Goal: Task Accomplishment & Management: Complete application form

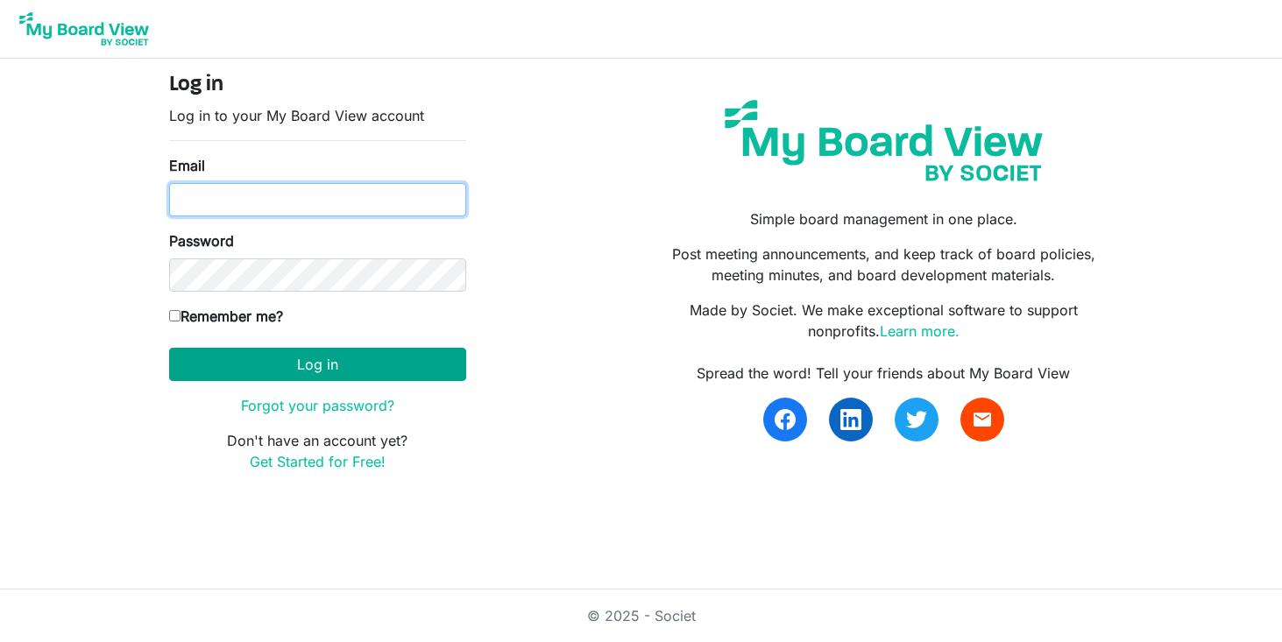
type input "programs@lgbtcenterofreading.com"
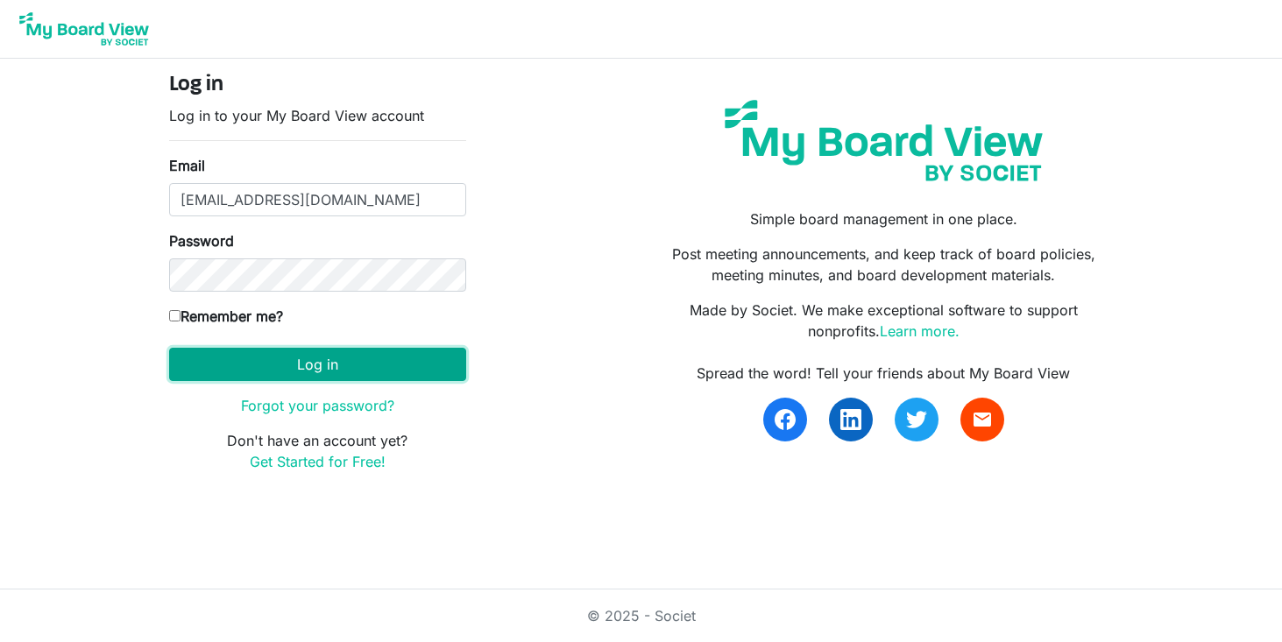
click at [304, 372] on button "Log in" at bounding box center [317, 364] width 297 height 33
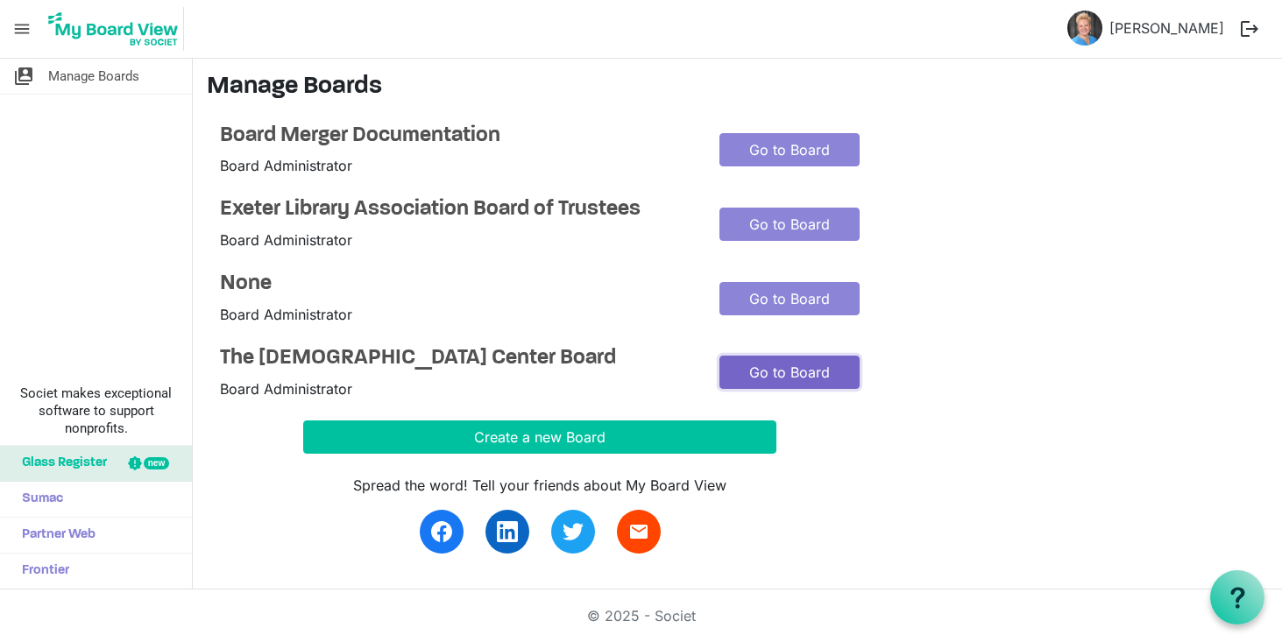
click at [783, 375] on link "Go to Board" at bounding box center [789, 372] width 140 height 33
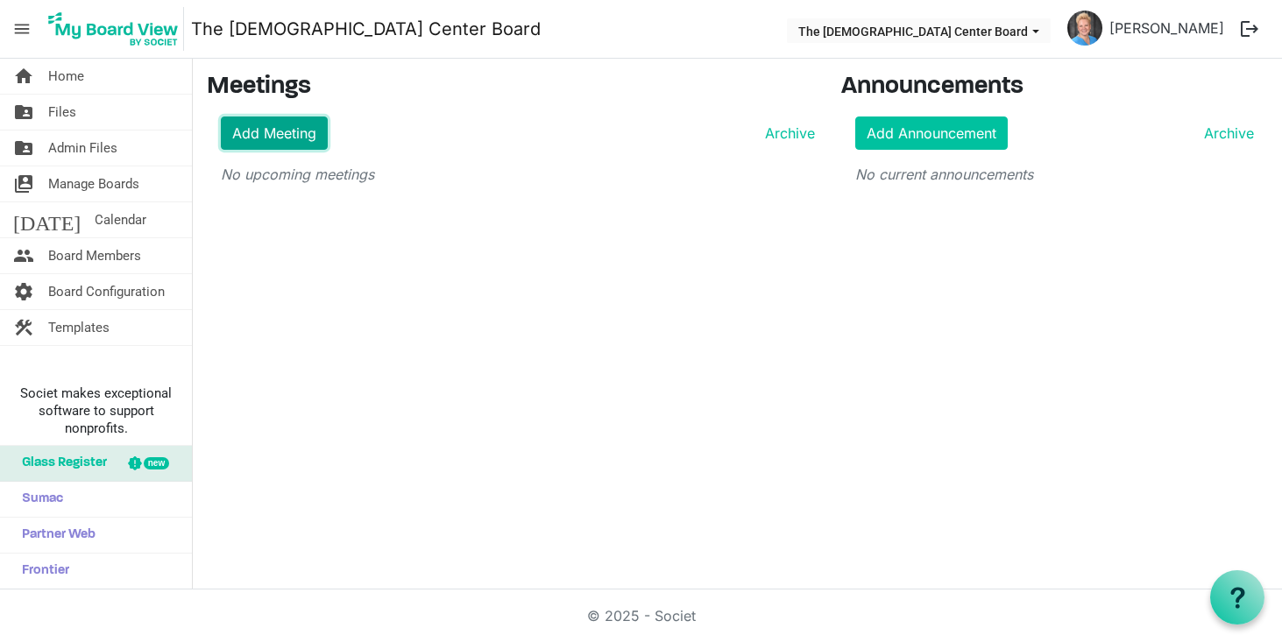
click at [302, 133] on link "Add Meeting" at bounding box center [274, 133] width 107 height 33
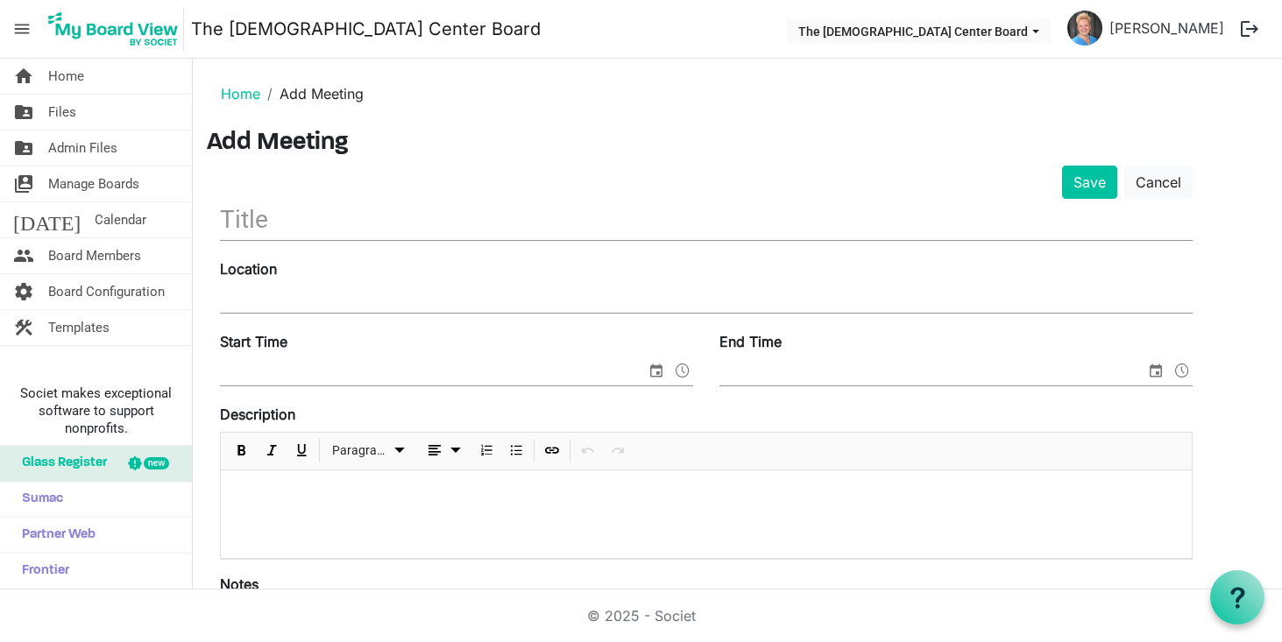
click at [275, 214] on input "text" at bounding box center [706, 219] width 972 height 41
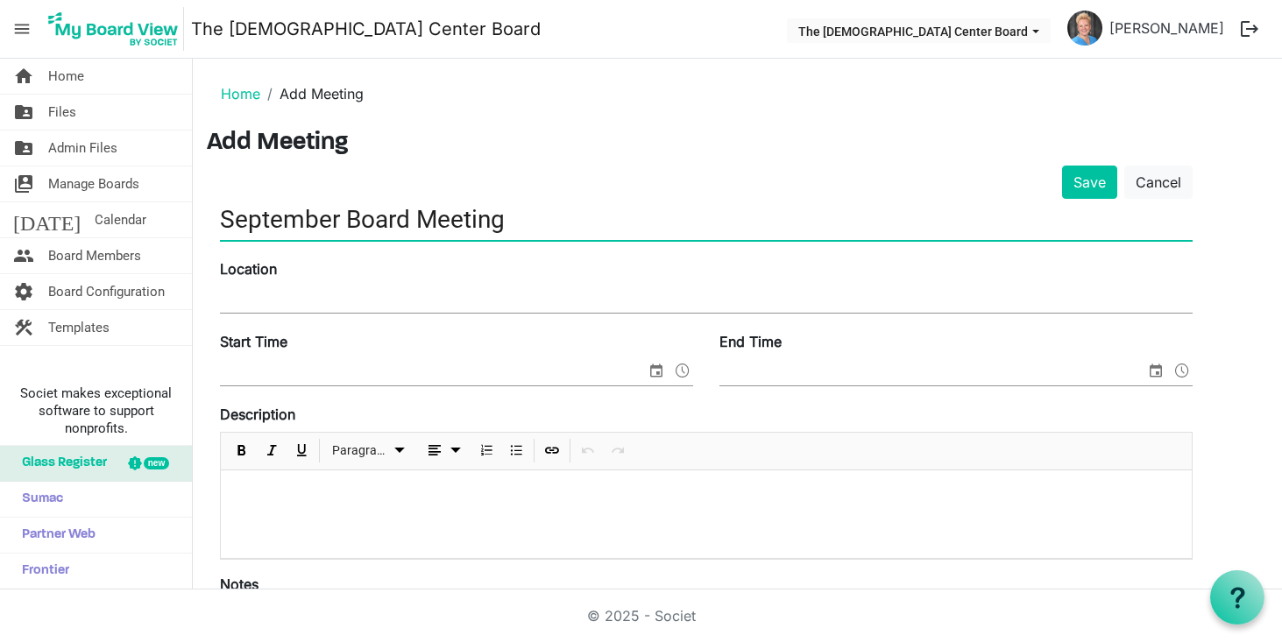
type input "September Board Meeting"
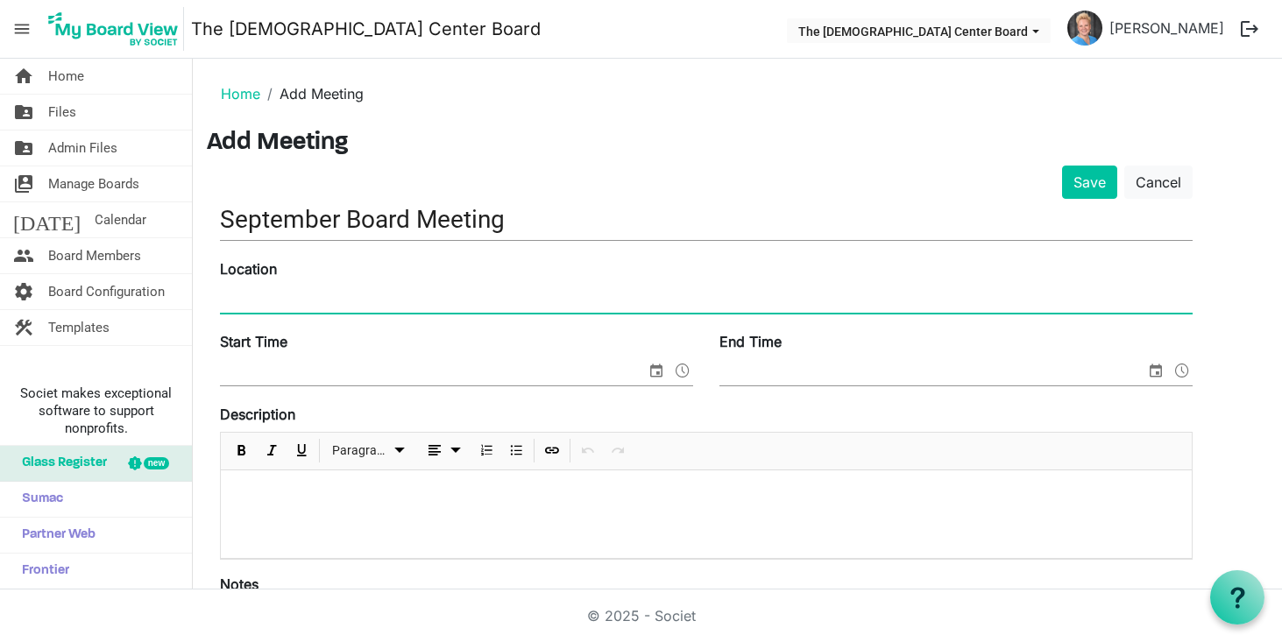
click at [243, 290] on input "Location" at bounding box center [706, 299] width 972 height 26
type input "640 Centre Avenue"
click at [241, 375] on input "Start Time" at bounding box center [433, 372] width 426 height 26
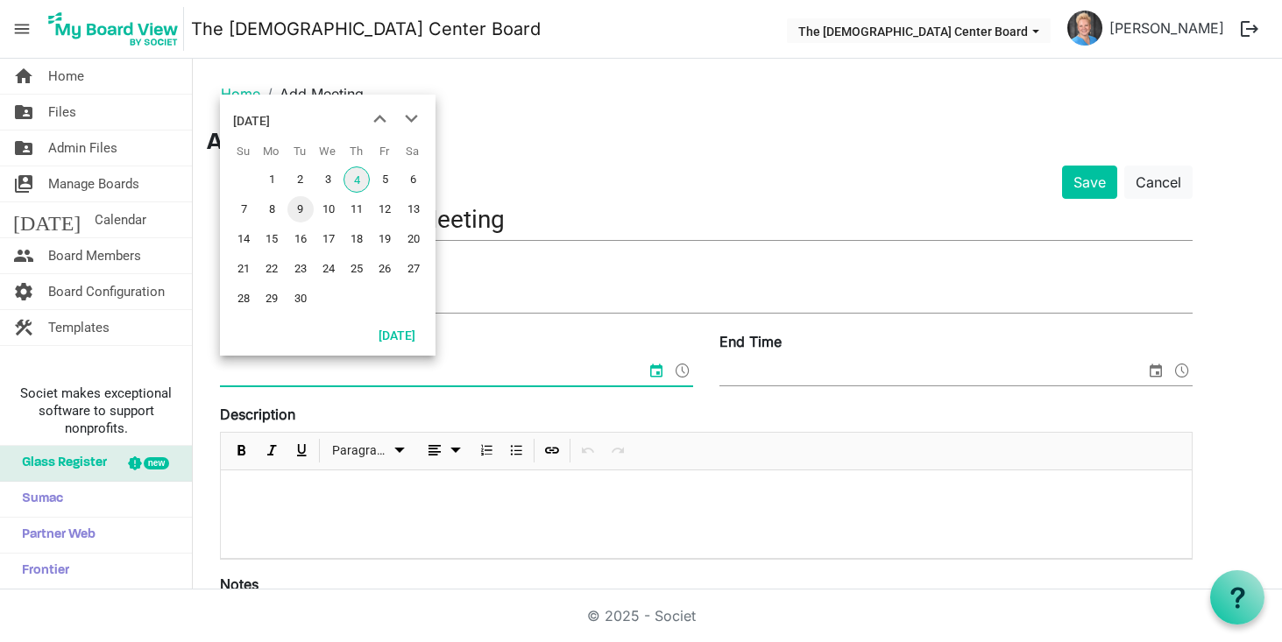
click at [303, 207] on span "9" at bounding box center [300, 209] width 26 height 26
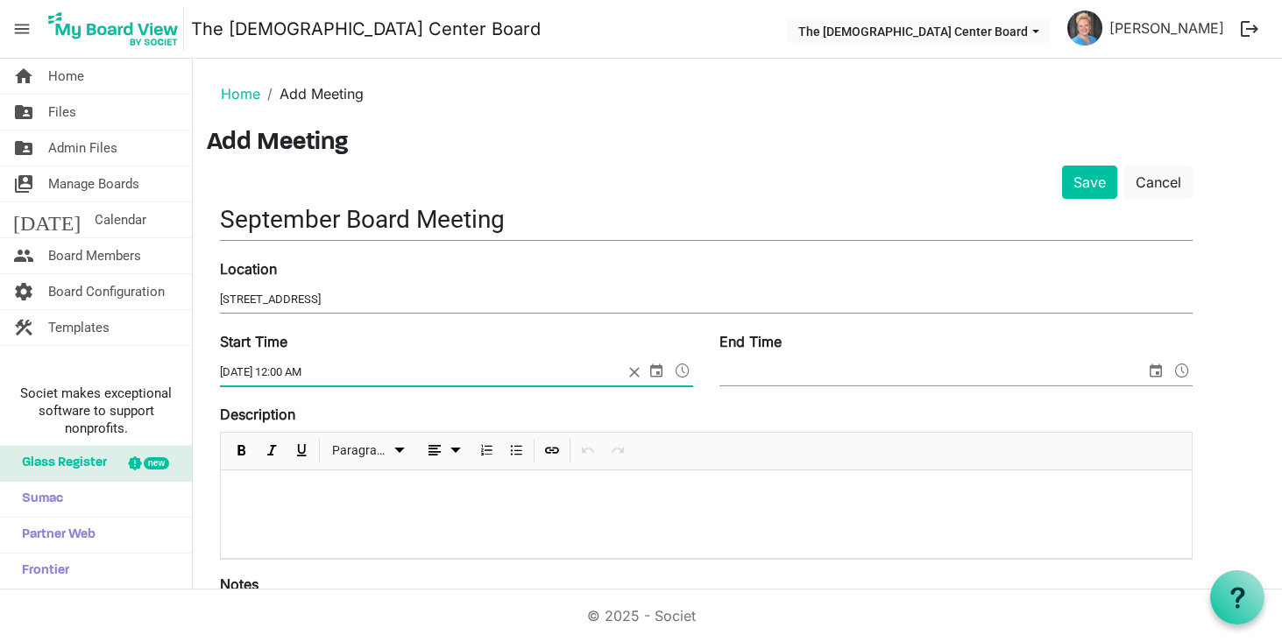
click at [684, 371] on span at bounding box center [682, 370] width 21 height 23
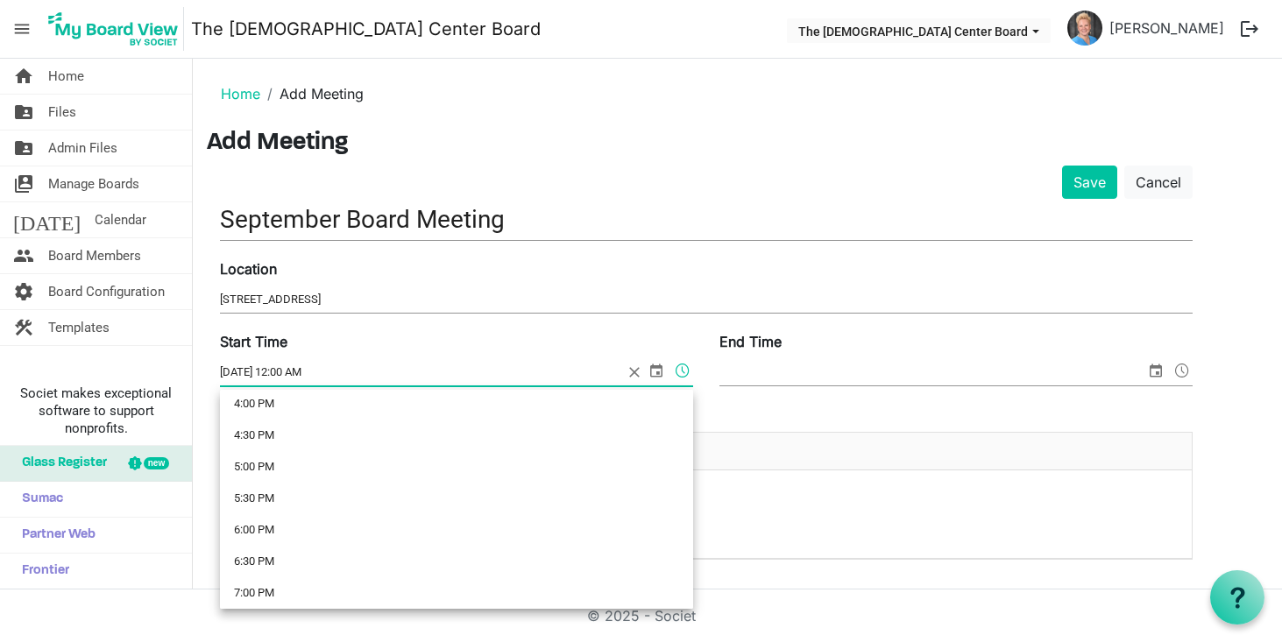
scroll to position [1031, 0]
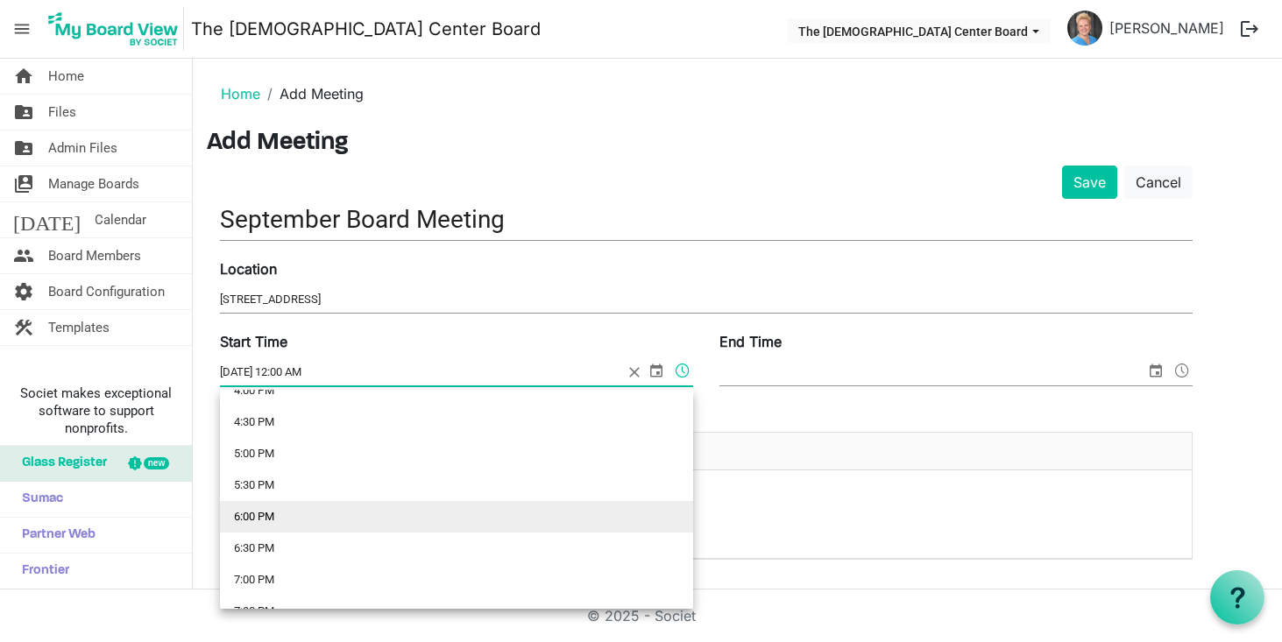
click at [260, 517] on li "6:00 PM" at bounding box center [456, 517] width 473 height 32
type input "9/9/2025 6:00 PM"
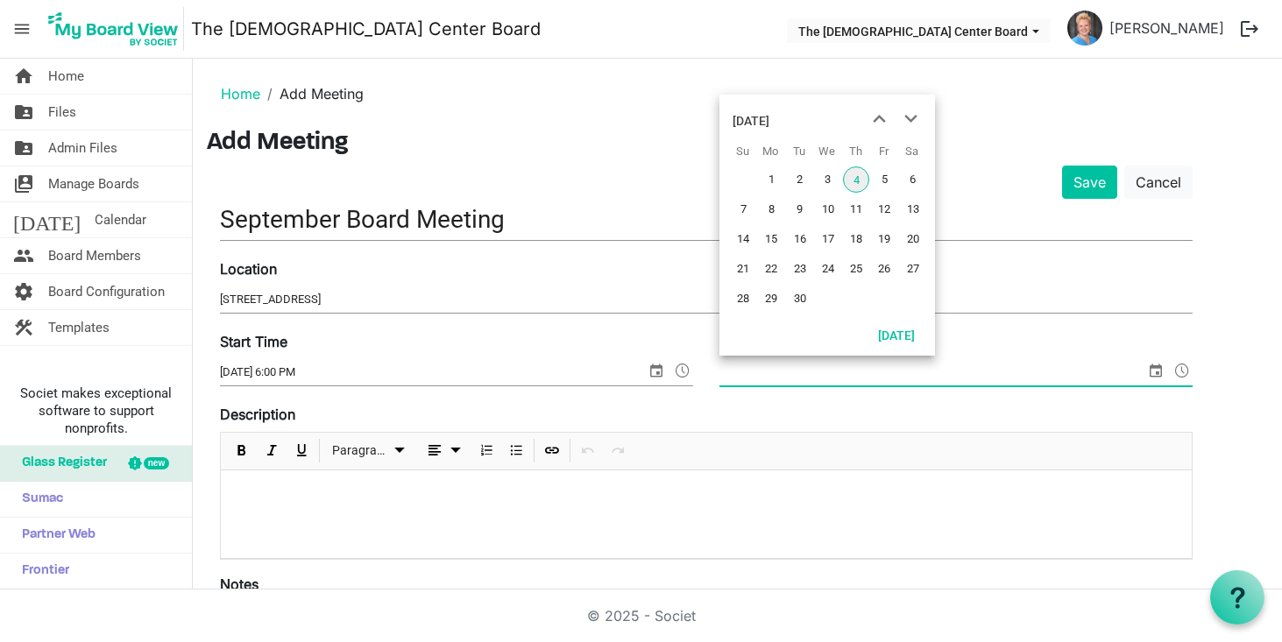
click at [1158, 370] on span "select" at bounding box center [1155, 370] width 21 height 23
click at [808, 209] on span "9" at bounding box center [800, 209] width 26 height 26
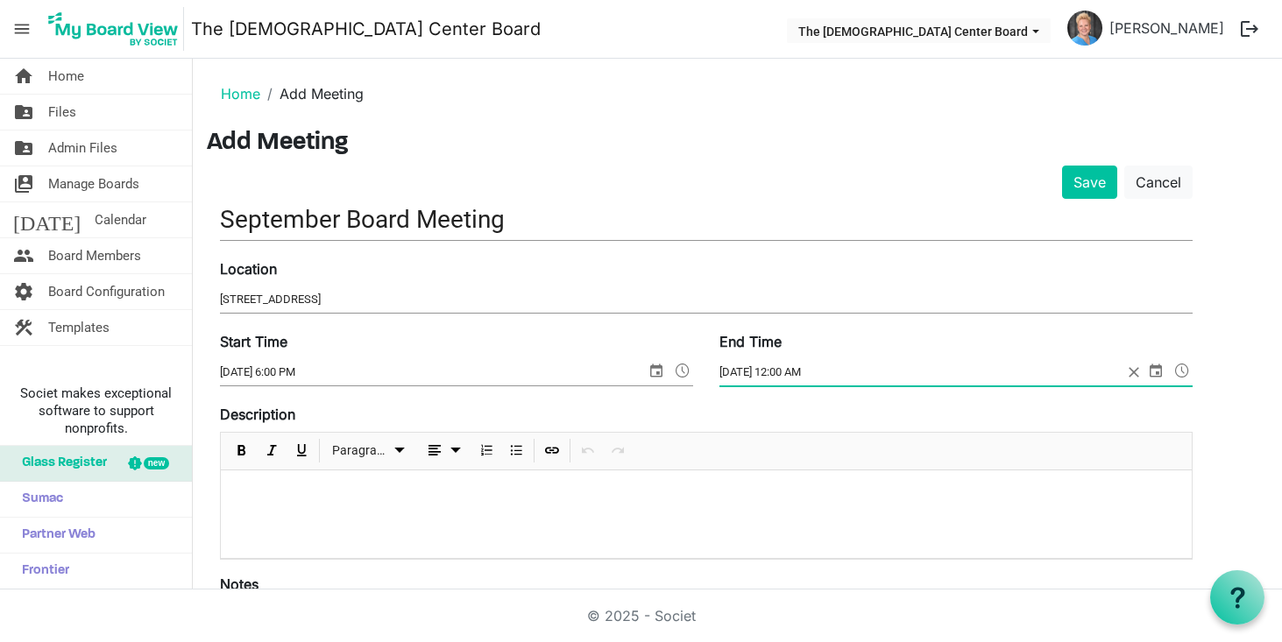
click at [1179, 371] on span at bounding box center [1181, 370] width 21 height 23
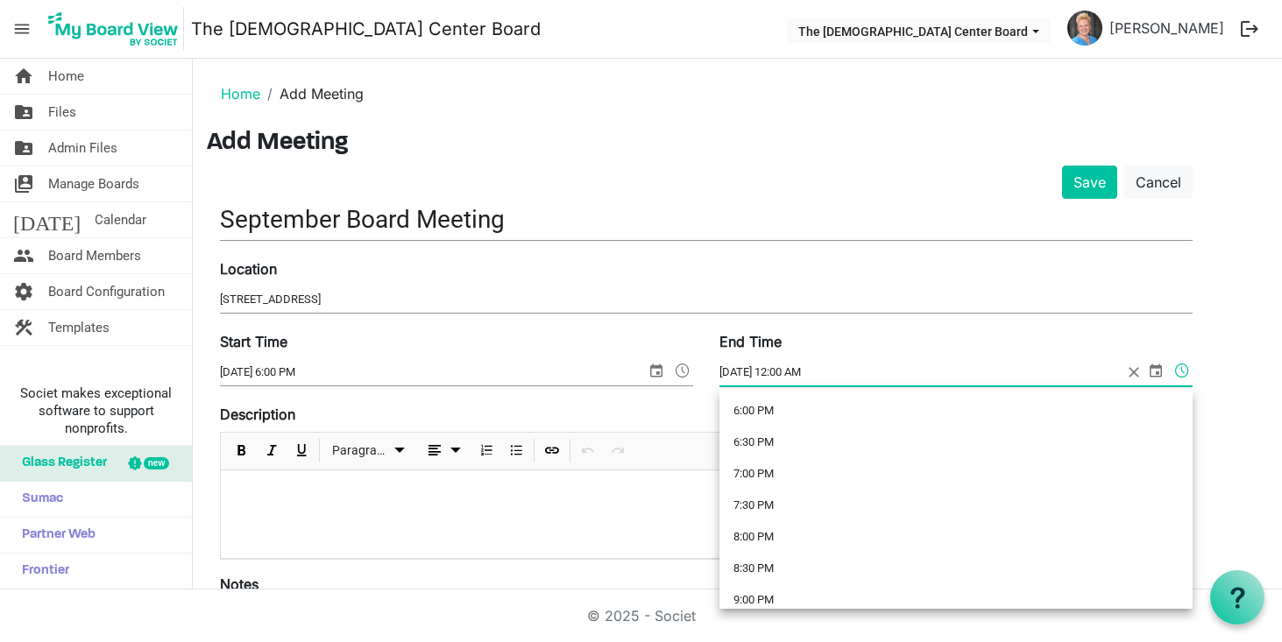
scroll to position [1152, 0]
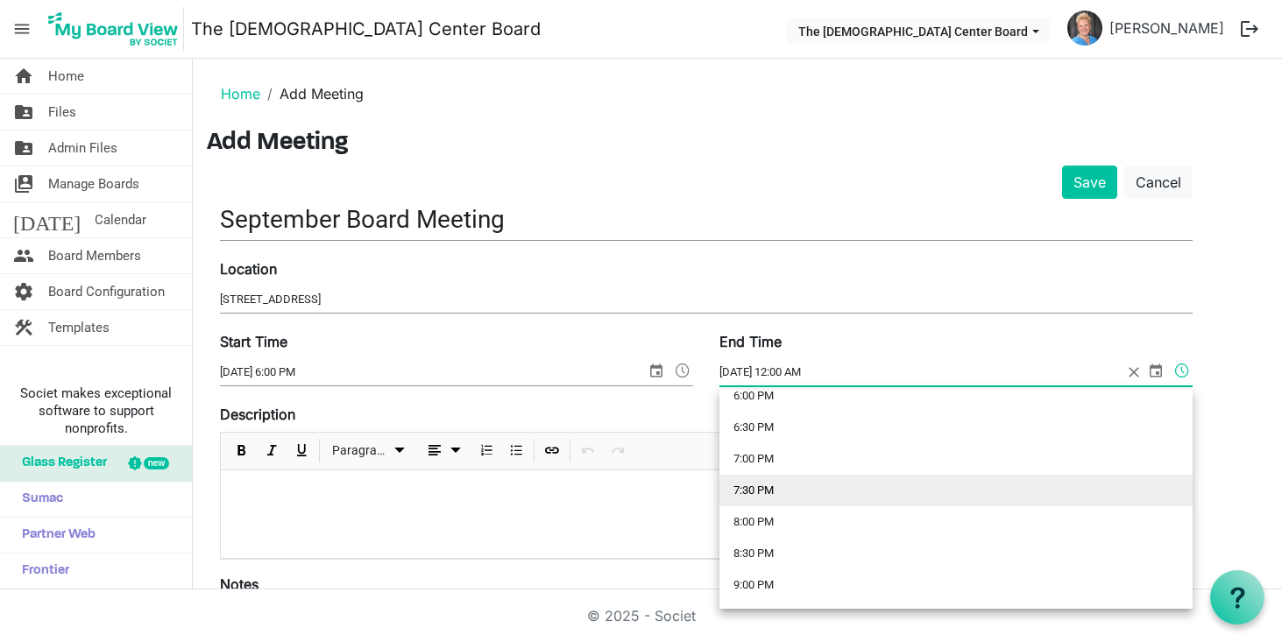
click at [751, 491] on li "7:30 PM" at bounding box center [955, 491] width 473 height 32
type input "9/9/2025 7:30 PM"
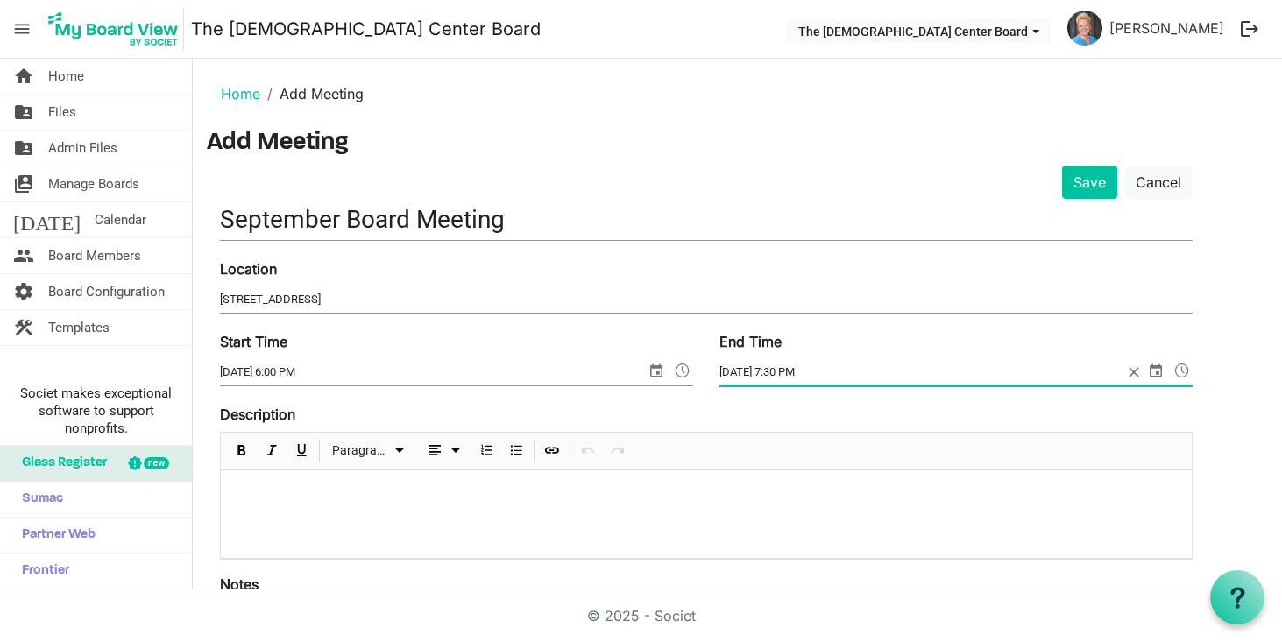
click at [246, 497] on p at bounding box center [706, 493] width 943 height 18
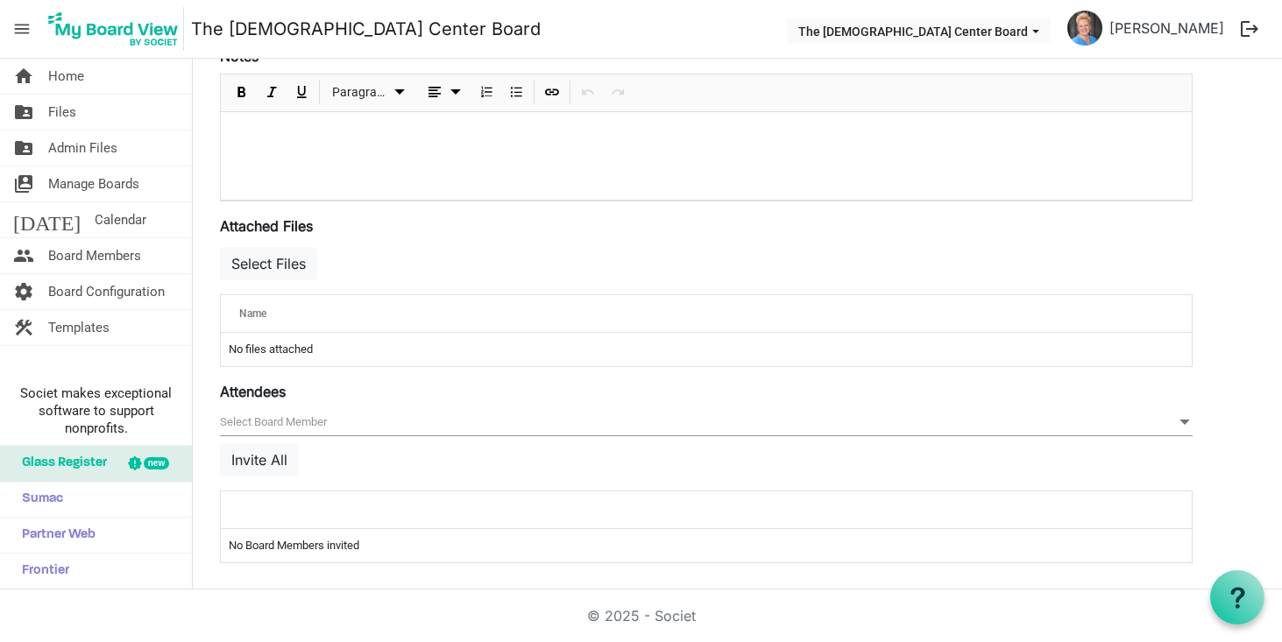
scroll to position [530, 0]
click at [290, 258] on button "Select Files" at bounding box center [268, 261] width 97 height 33
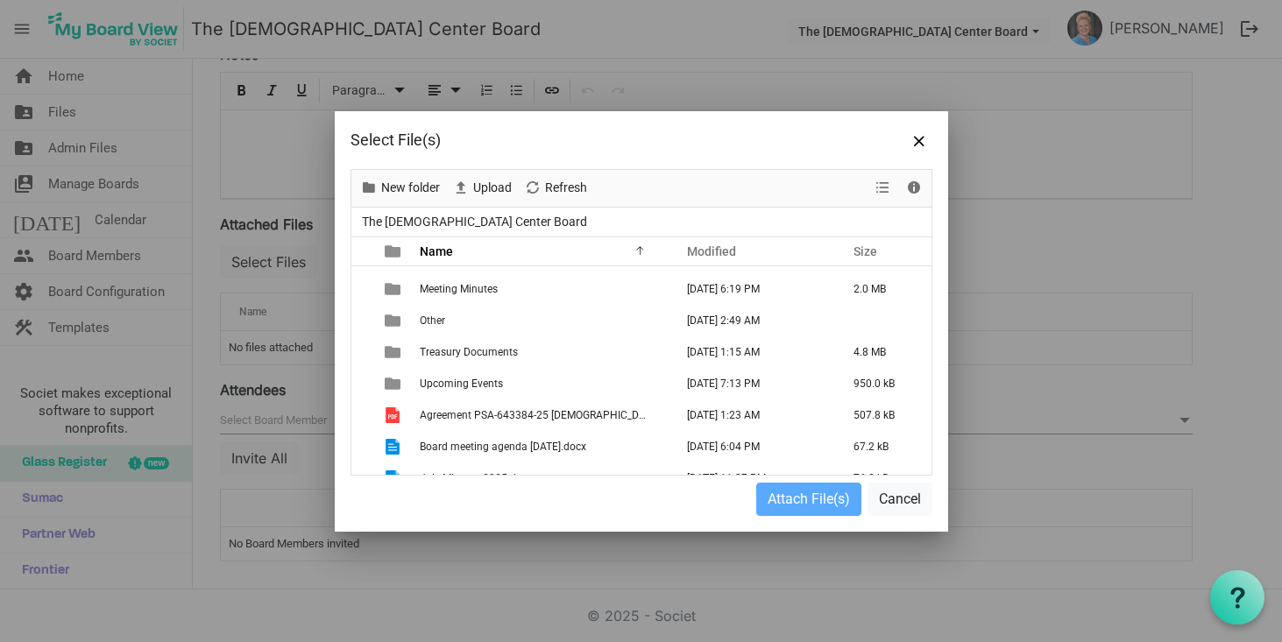
scroll to position [107, 0]
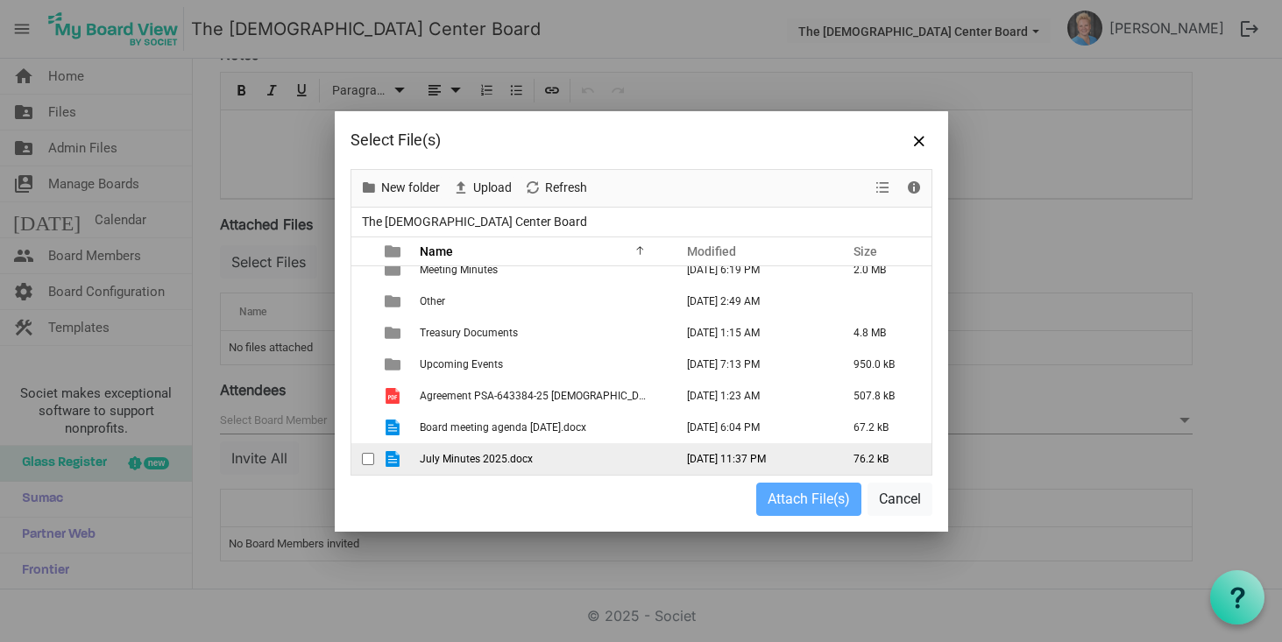
click at [367, 459] on span "checkbox" at bounding box center [368, 459] width 12 height 12
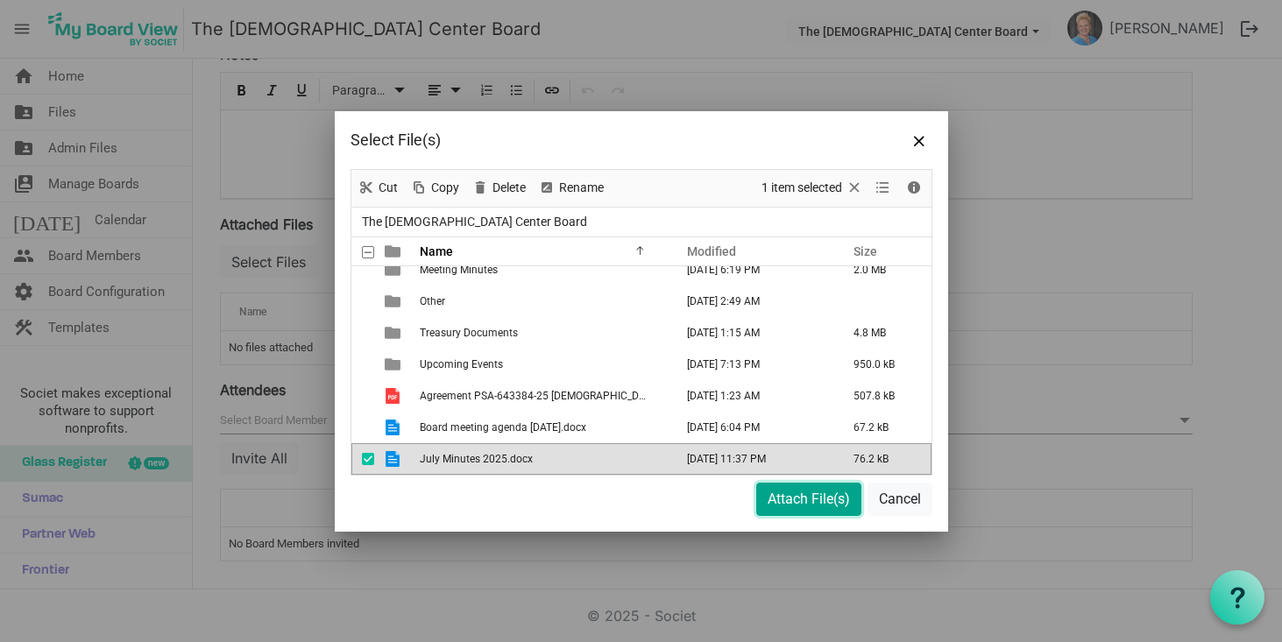
click at [800, 505] on button "Attach File(s)" at bounding box center [808, 499] width 105 height 33
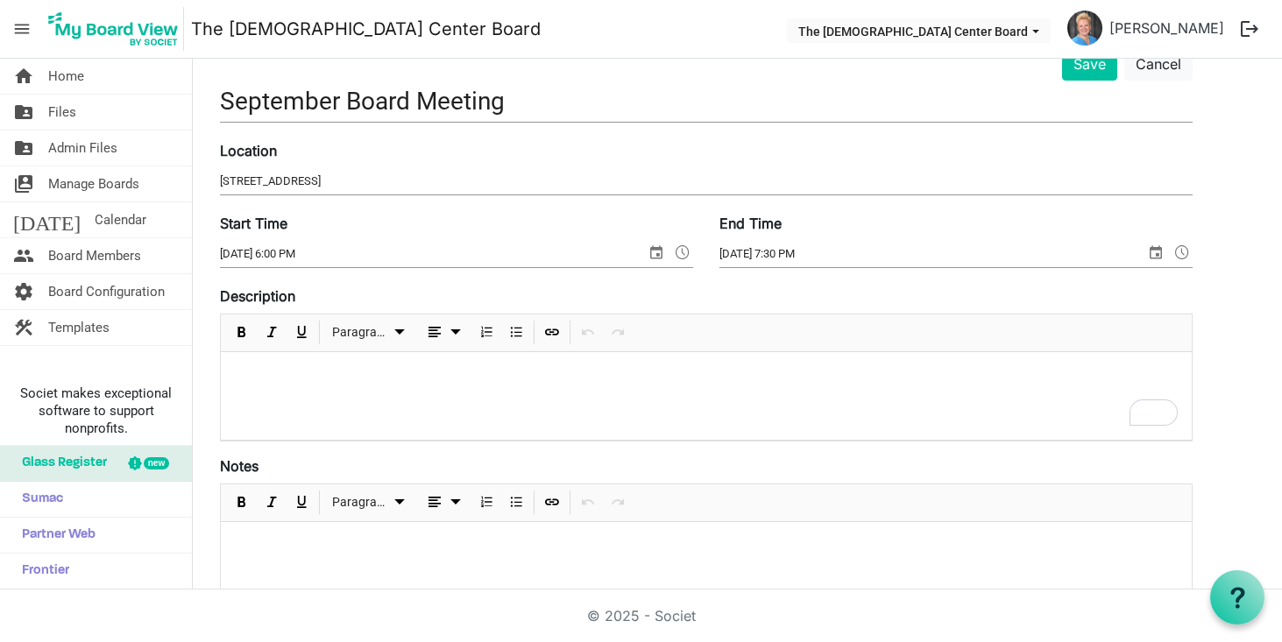
scroll to position [0, 0]
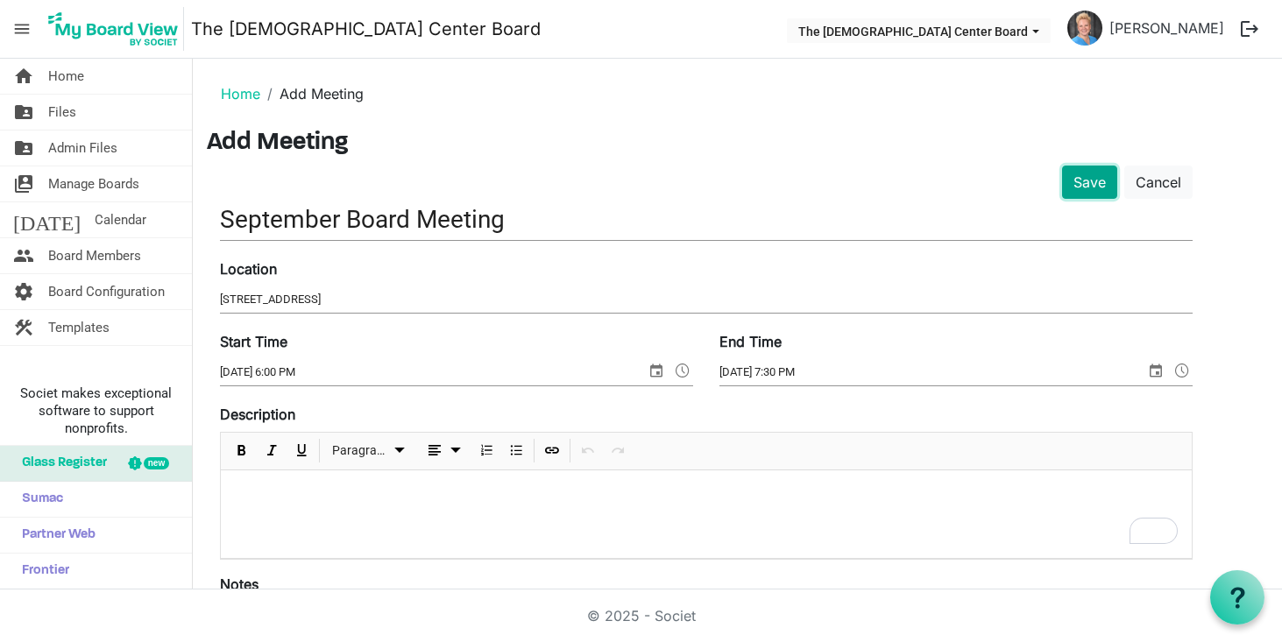
click at [1084, 190] on button "Save" at bounding box center [1089, 182] width 55 height 33
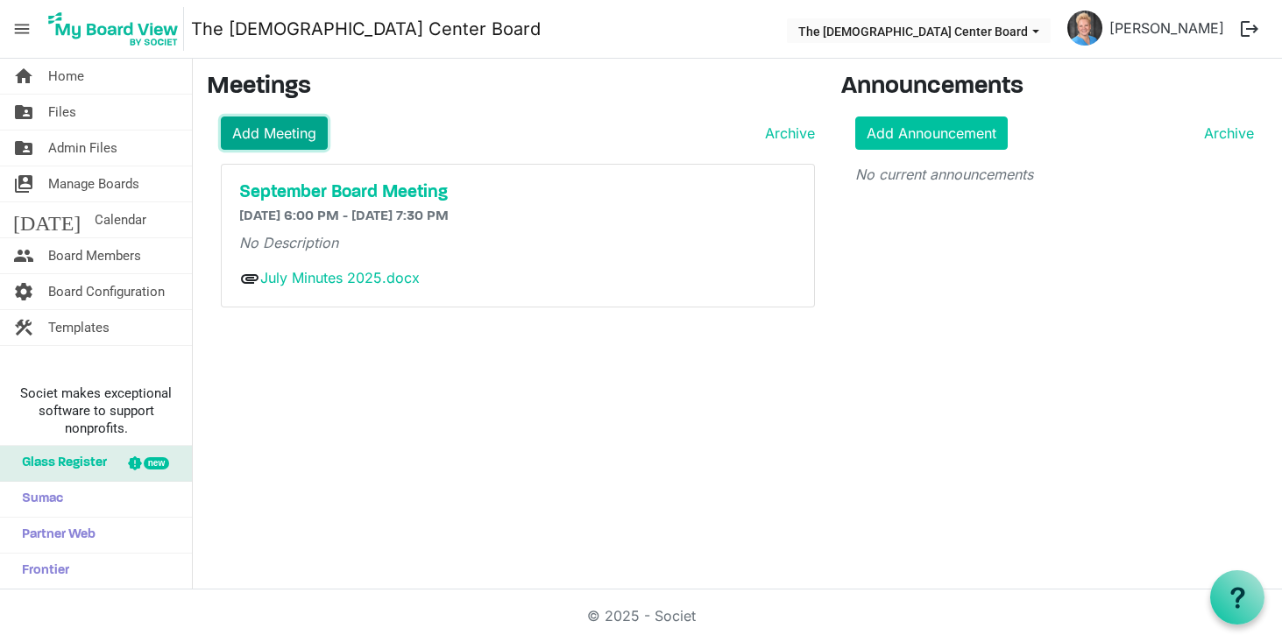
click at [237, 131] on link "Add Meeting" at bounding box center [274, 133] width 107 height 33
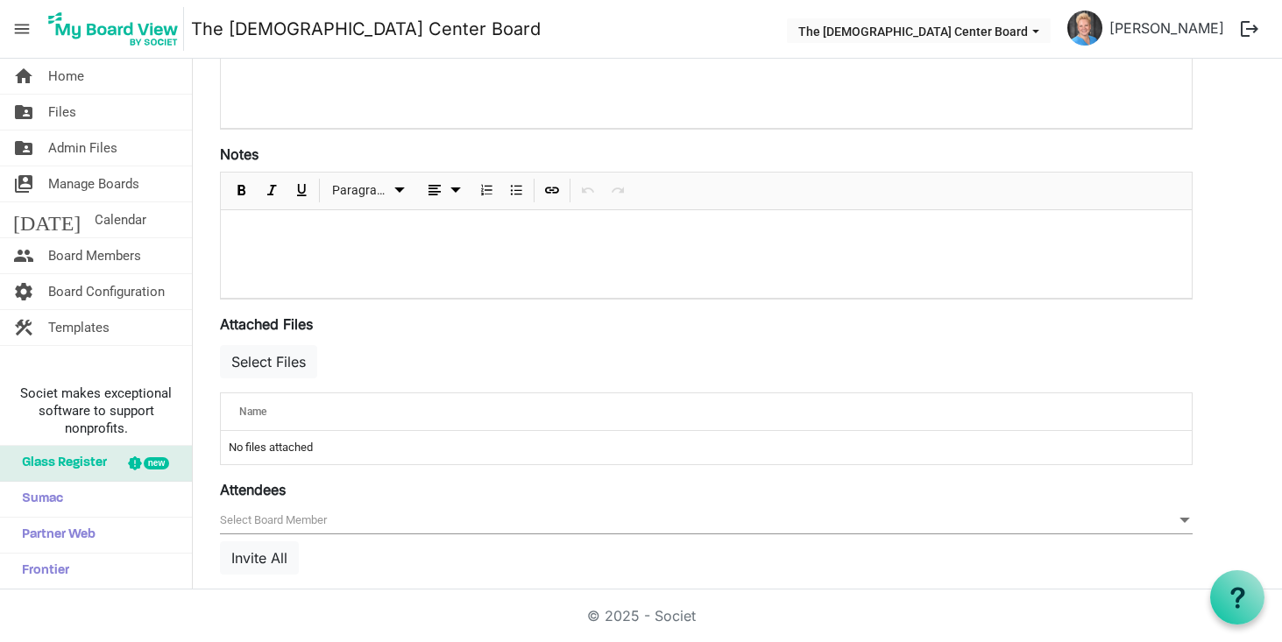
scroll to position [530, 0]
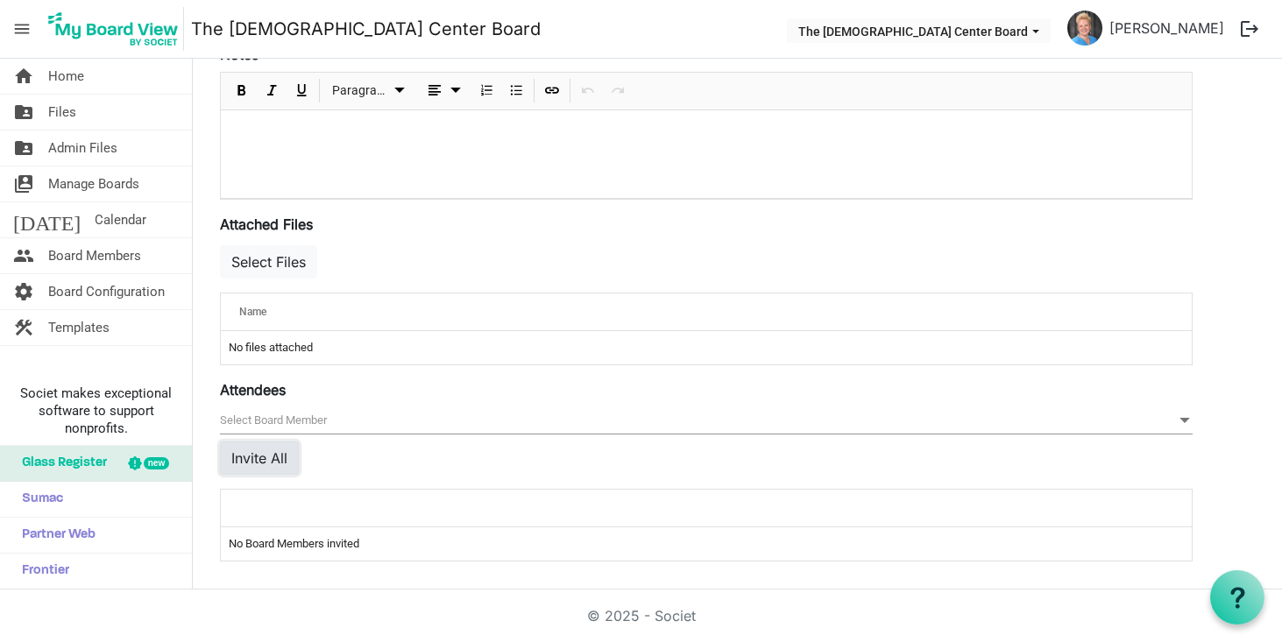
click at [278, 455] on button "Invite All" at bounding box center [259, 458] width 79 height 33
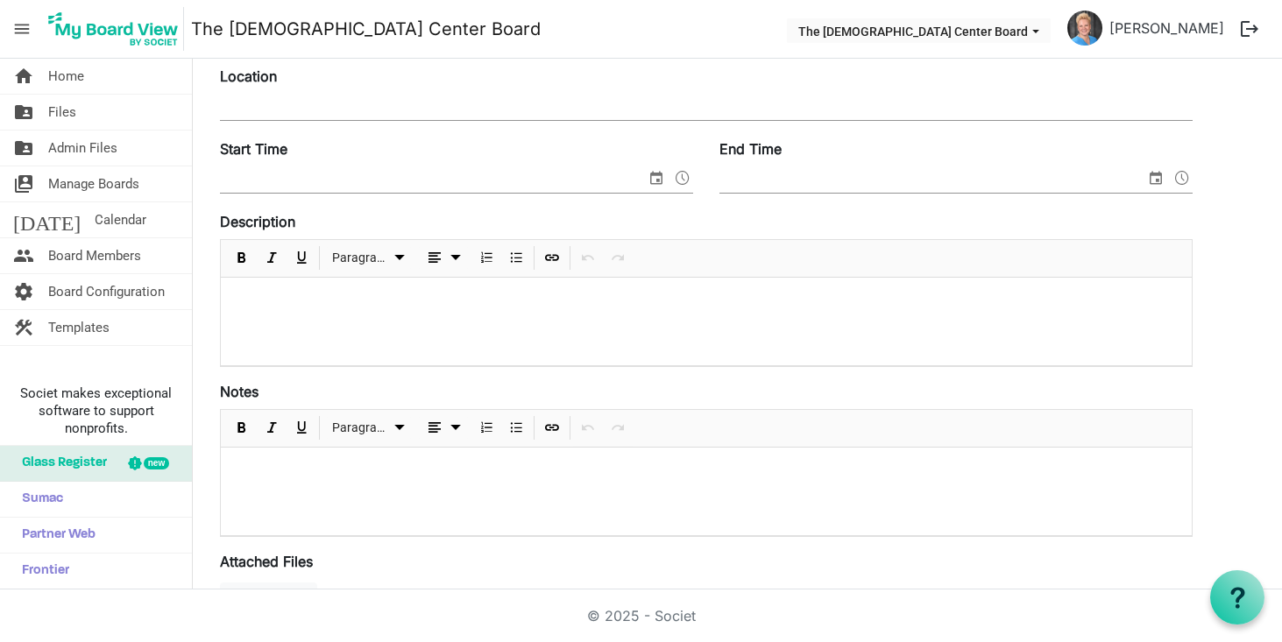
scroll to position [0, 0]
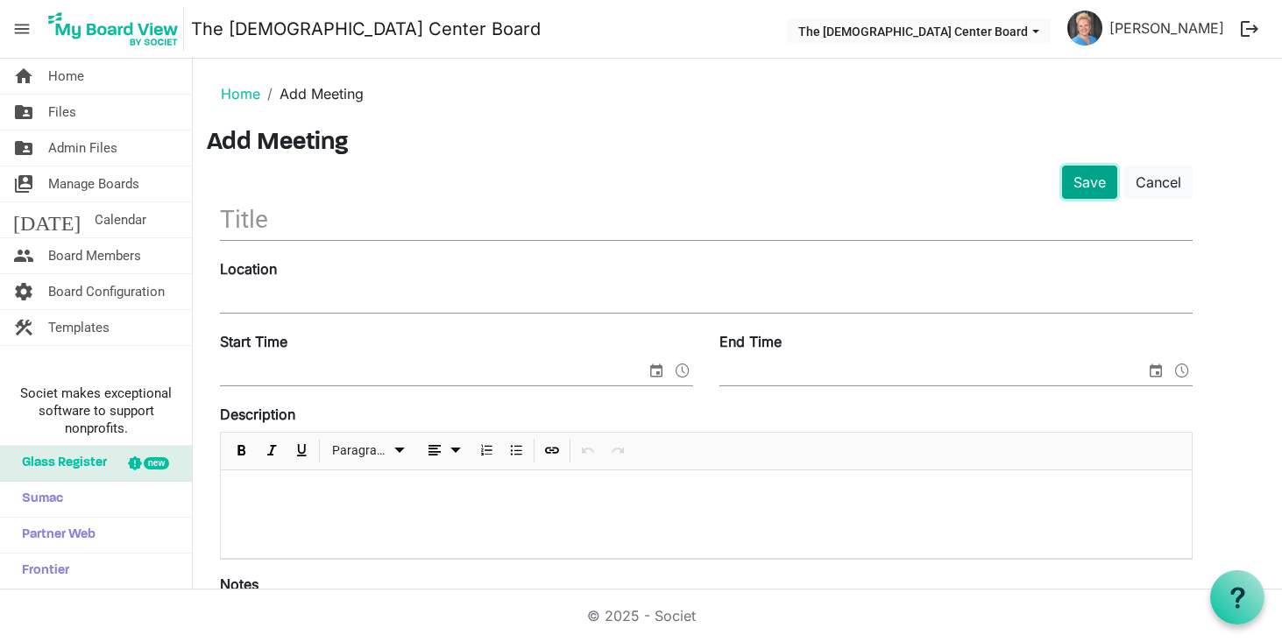
click at [1087, 186] on button "Save" at bounding box center [1089, 182] width 55 height 33
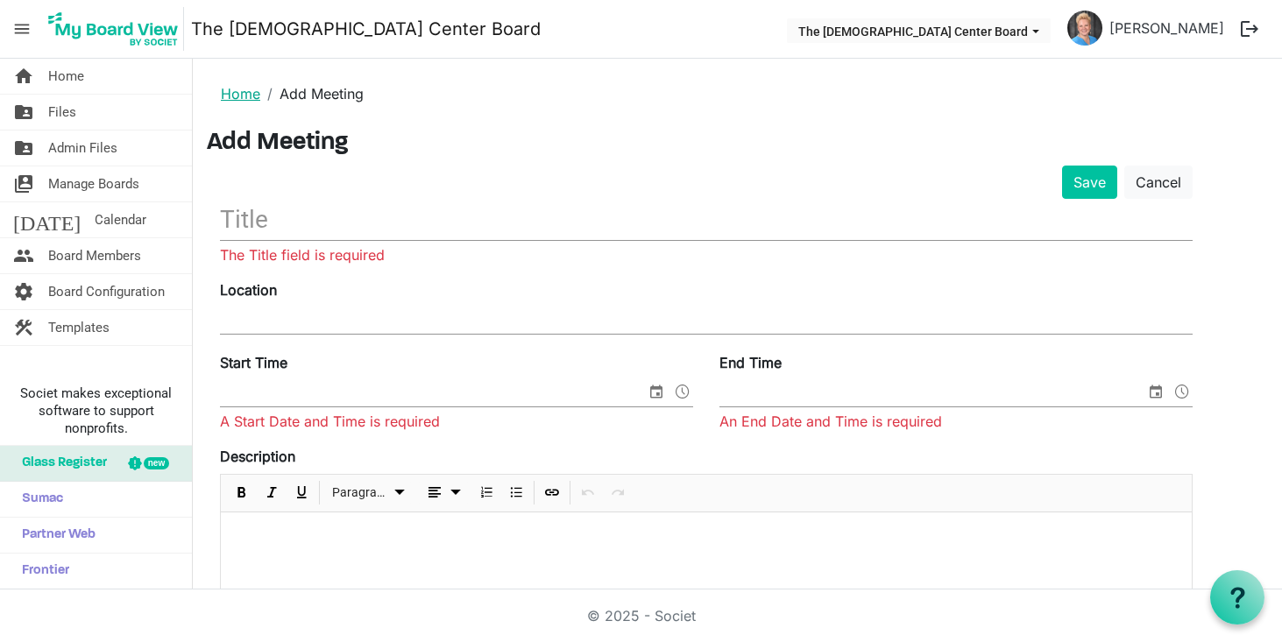
click at [244, 89] on link "Home" at bounding box center [240, 94] width 39 height 18
click at [1165, 180] on link "Cancel" at bounding box center [1158, 182] width 68 height 33
click at [1156, 181] on link "Cancel" at bounding box center [1158, 182] width 68 height 33
click at [54, 68] on span "Home" at bounding box center [66, 76] width 36 height 35
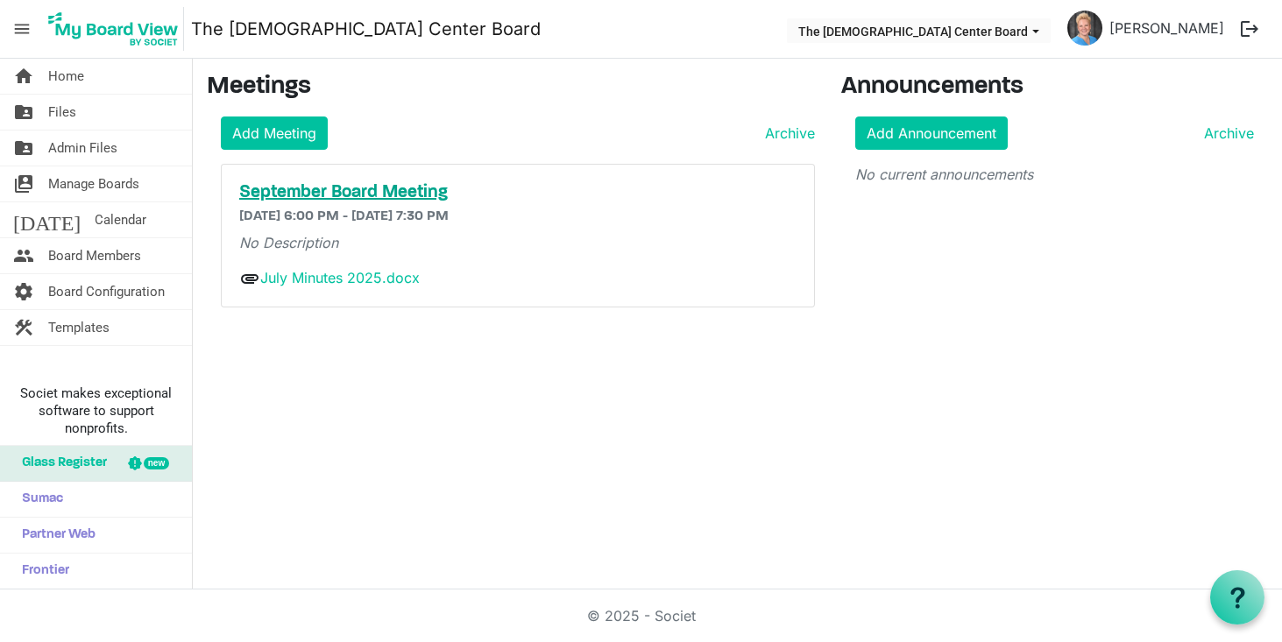
click at [355, 193] on h5 "September Board Meeting" at bounding box center [517, 192] width 557 height 21
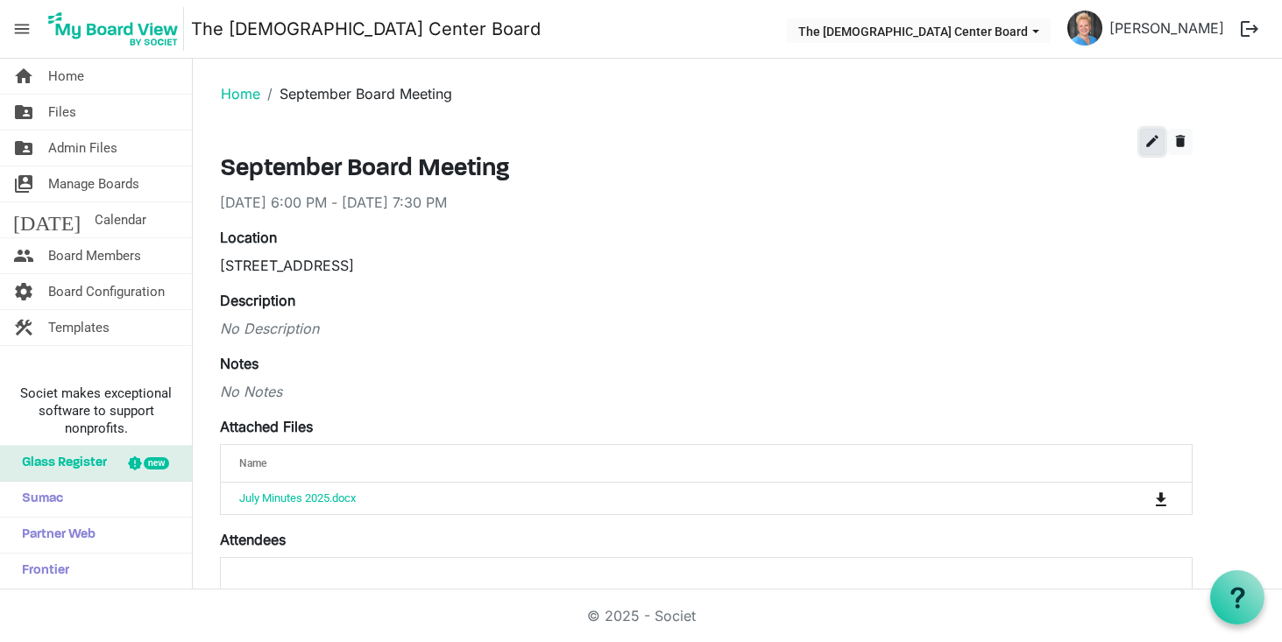
click at [1149, 147] on span "edit" at bounding box center [1152, 141] width 16 height 16
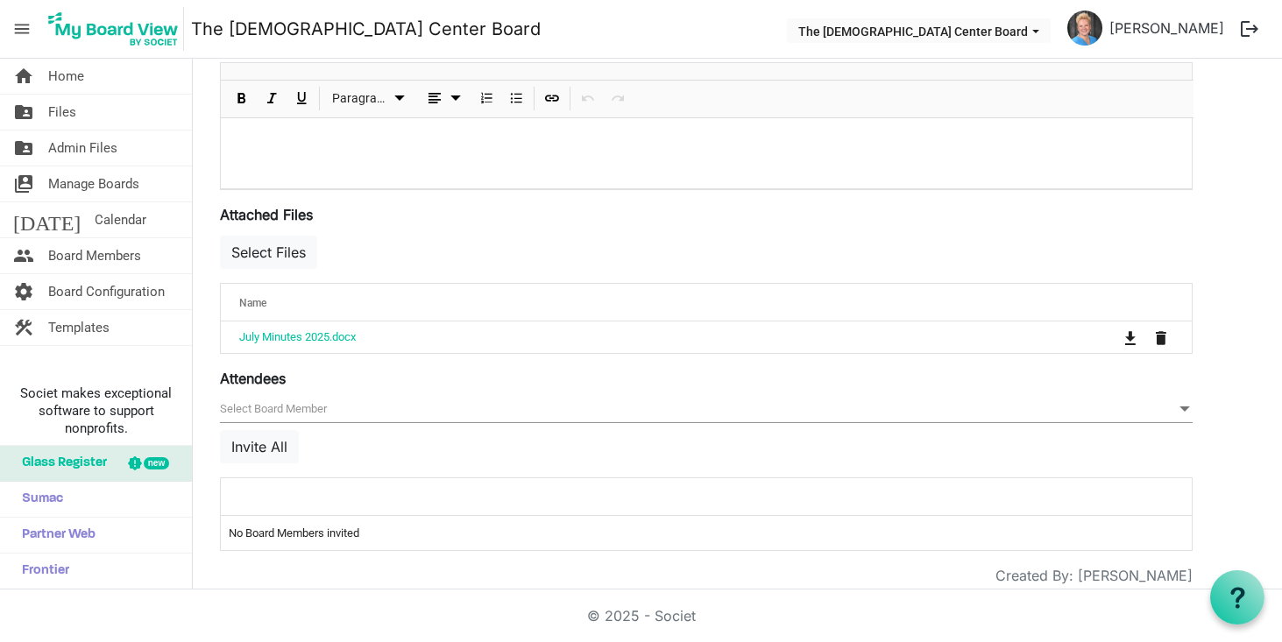
scroll to position [533, 0]
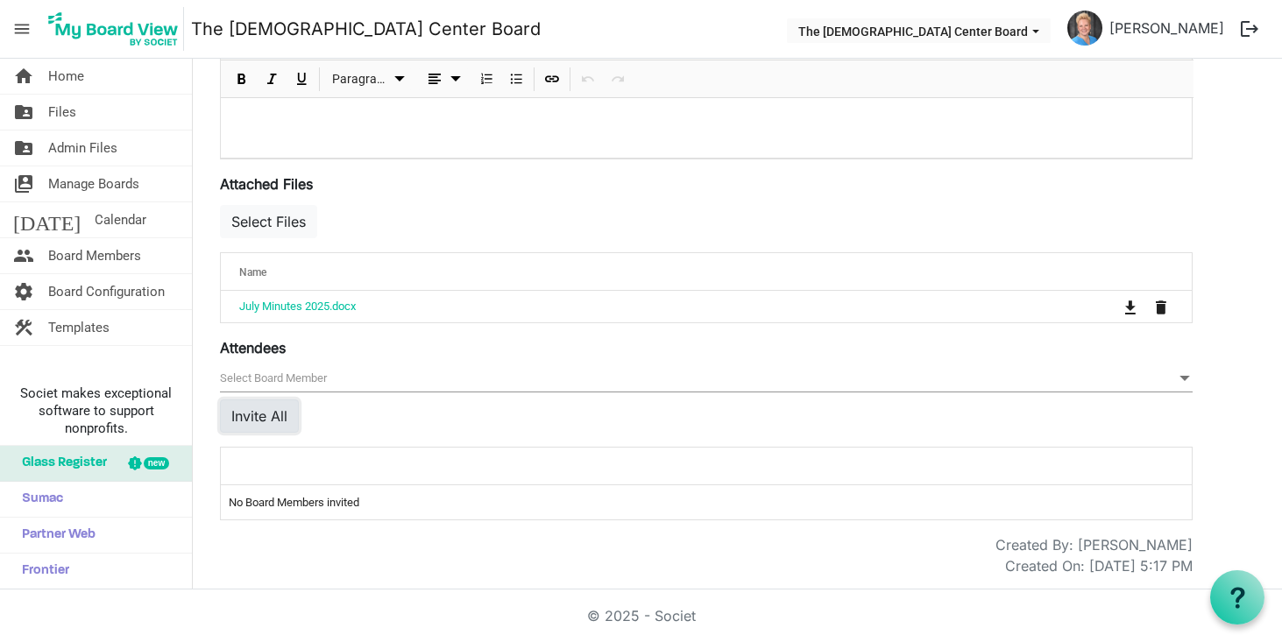
click at [278, 407] on button "Invite All" at bounding box center [259, 415] width 79 height 33
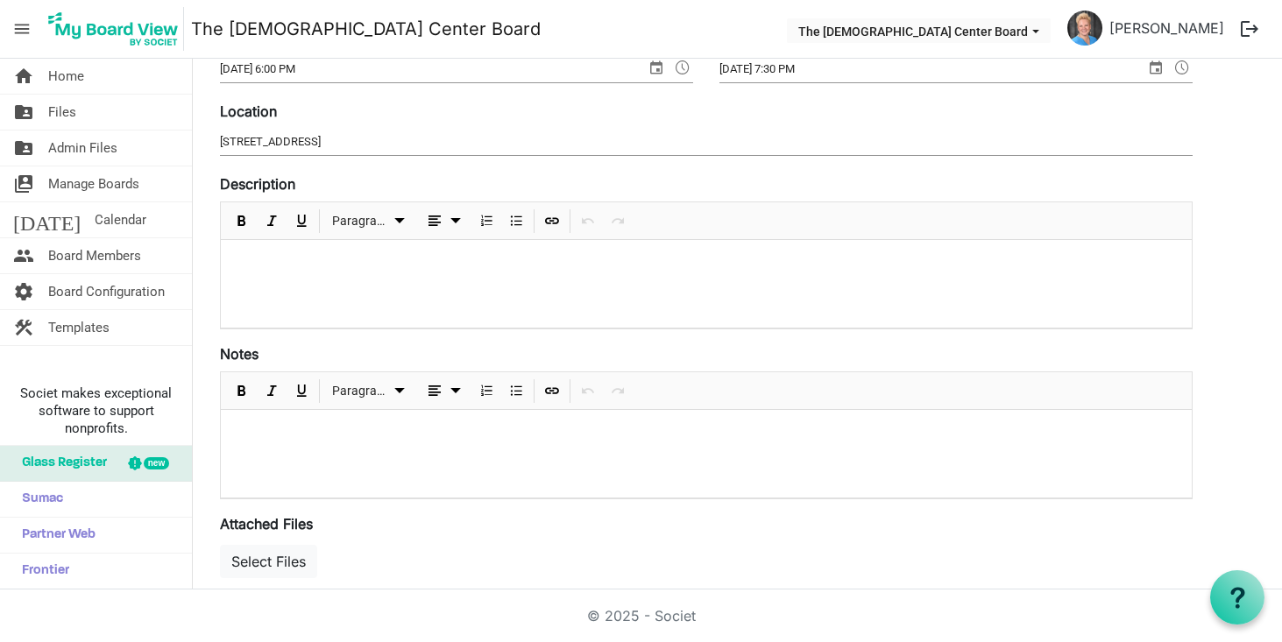
scroll to position [0, 0]
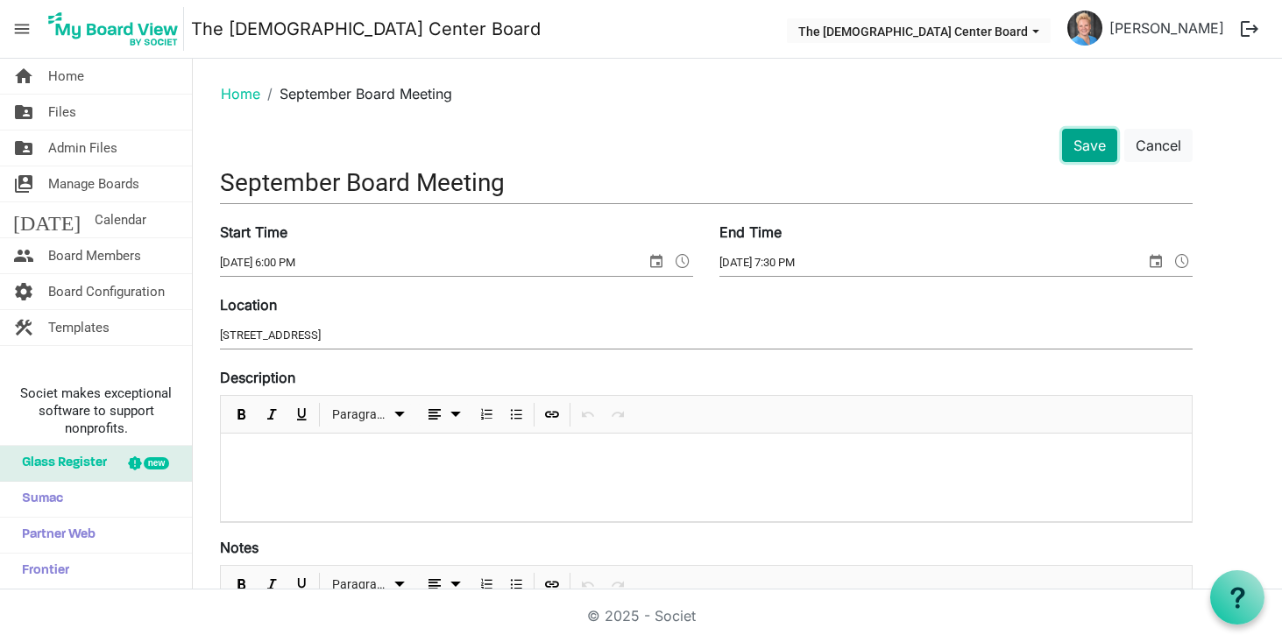
click at [1089, 152] on button "Save" at bounding box center [1089, 145] width 55 height 33
click at [1078, 147] on button "Save" at bounding box center [1089, 145] width 55 height 33
click at [1086, 143] on button "Save" at bounding box center [1089, 145] width 55 height 33
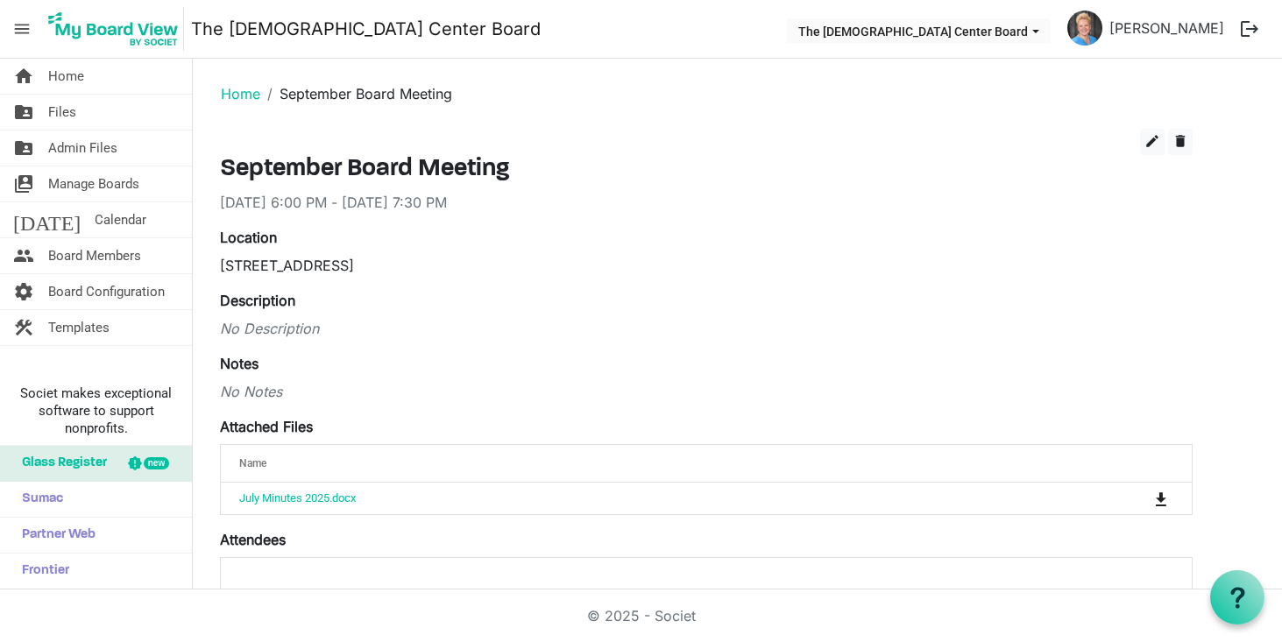
click at [89, 466] on span "Glass Register" at bounding box center [60, 463] width 94 height 35
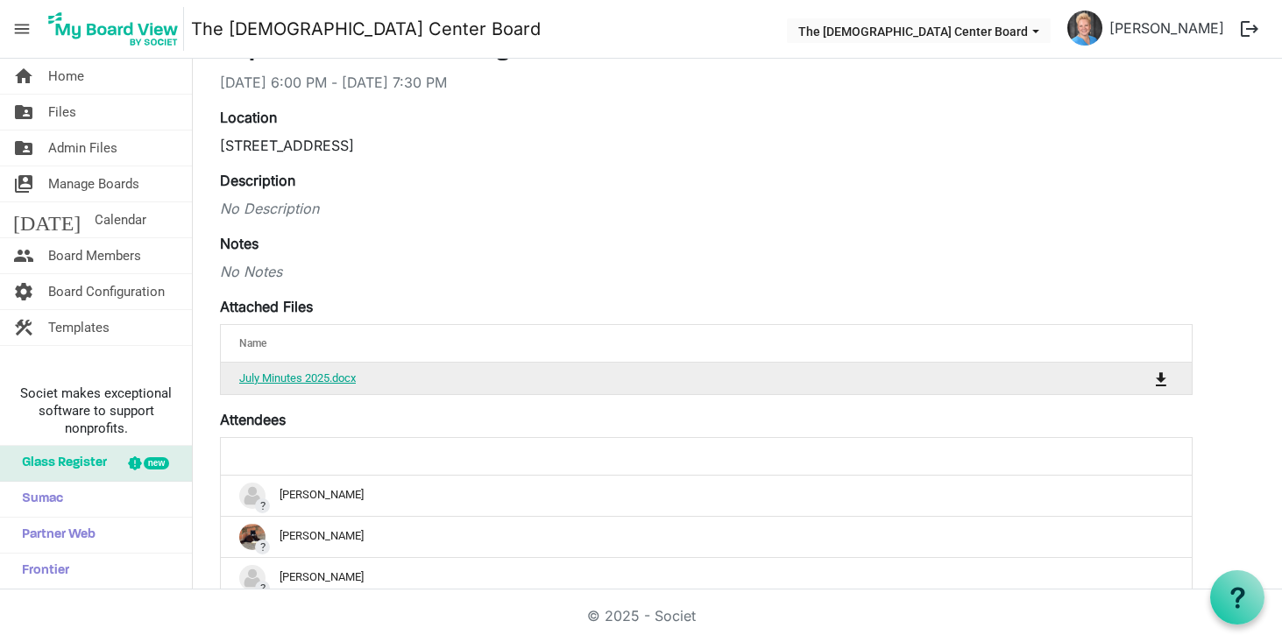
scroll to position [321, 0]
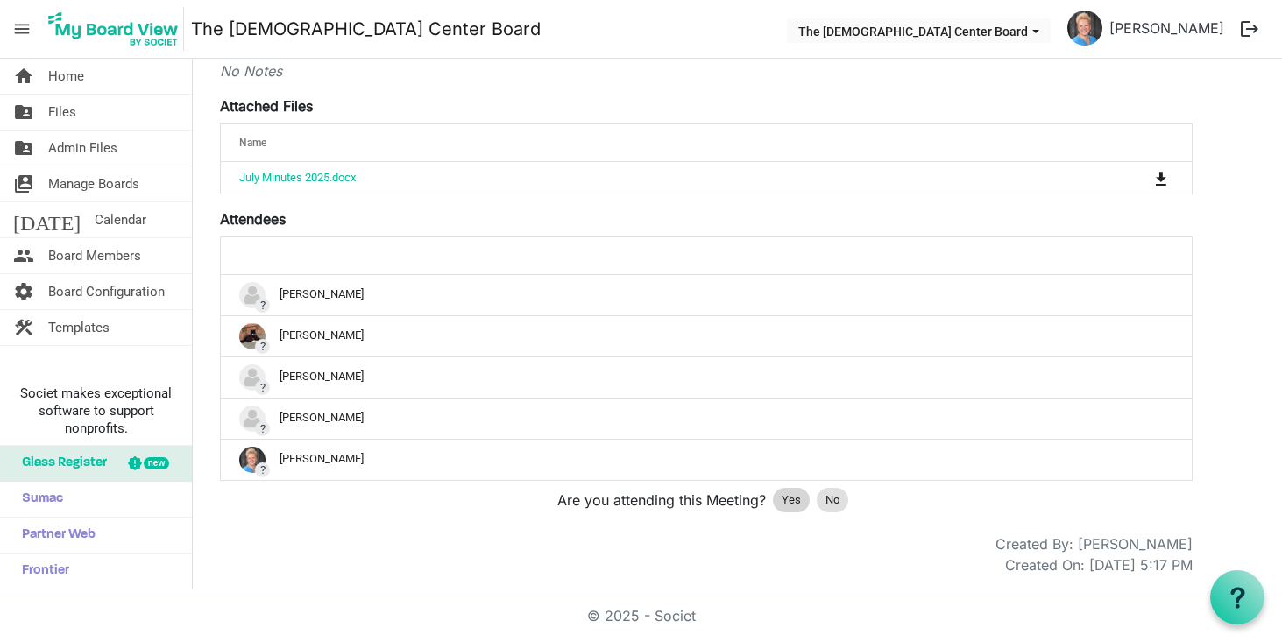
click at [790, 500] on span "Yes" at bounding box center [790, 500] width 19 height 18
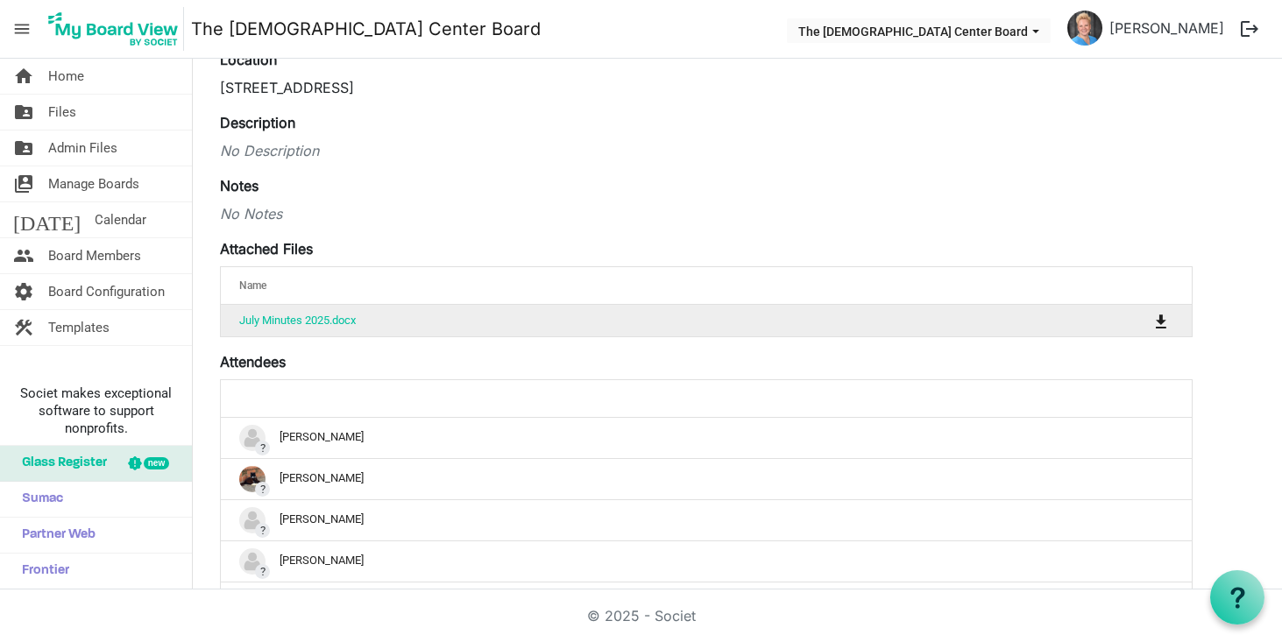
scroll to position [0, 0]
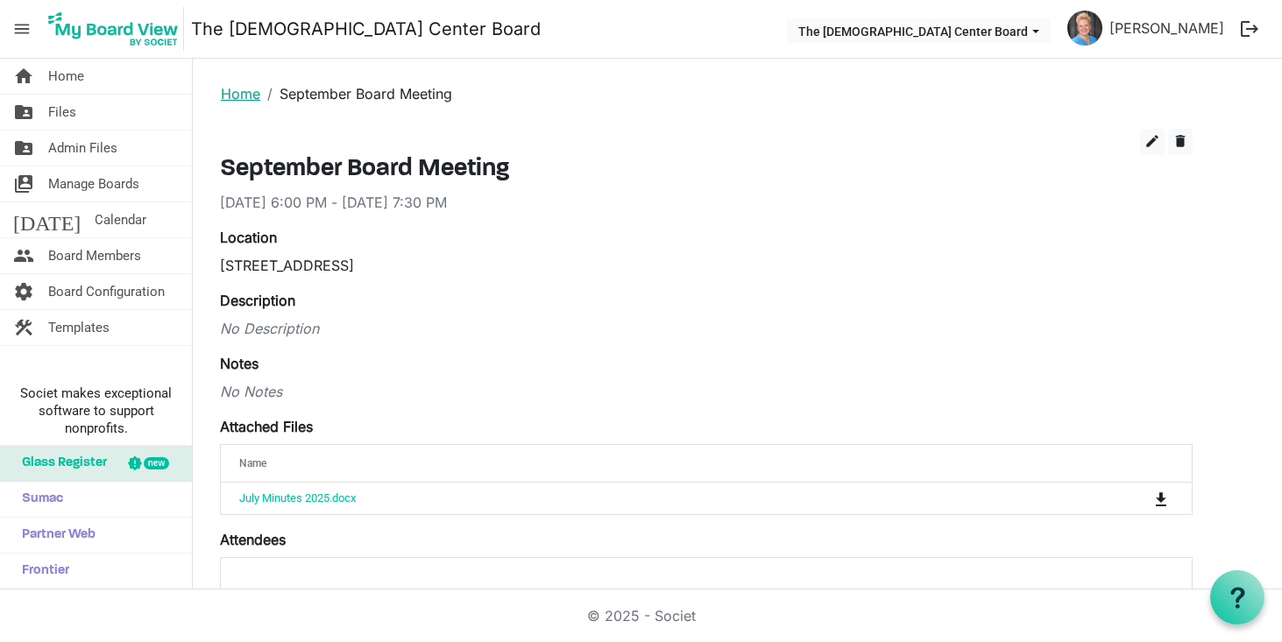
click at [234, 94] on link "Home" at bounding box center [240, 94] width 39 height 18
